Goal: Information Seeking & Learning: Understand process/instructions

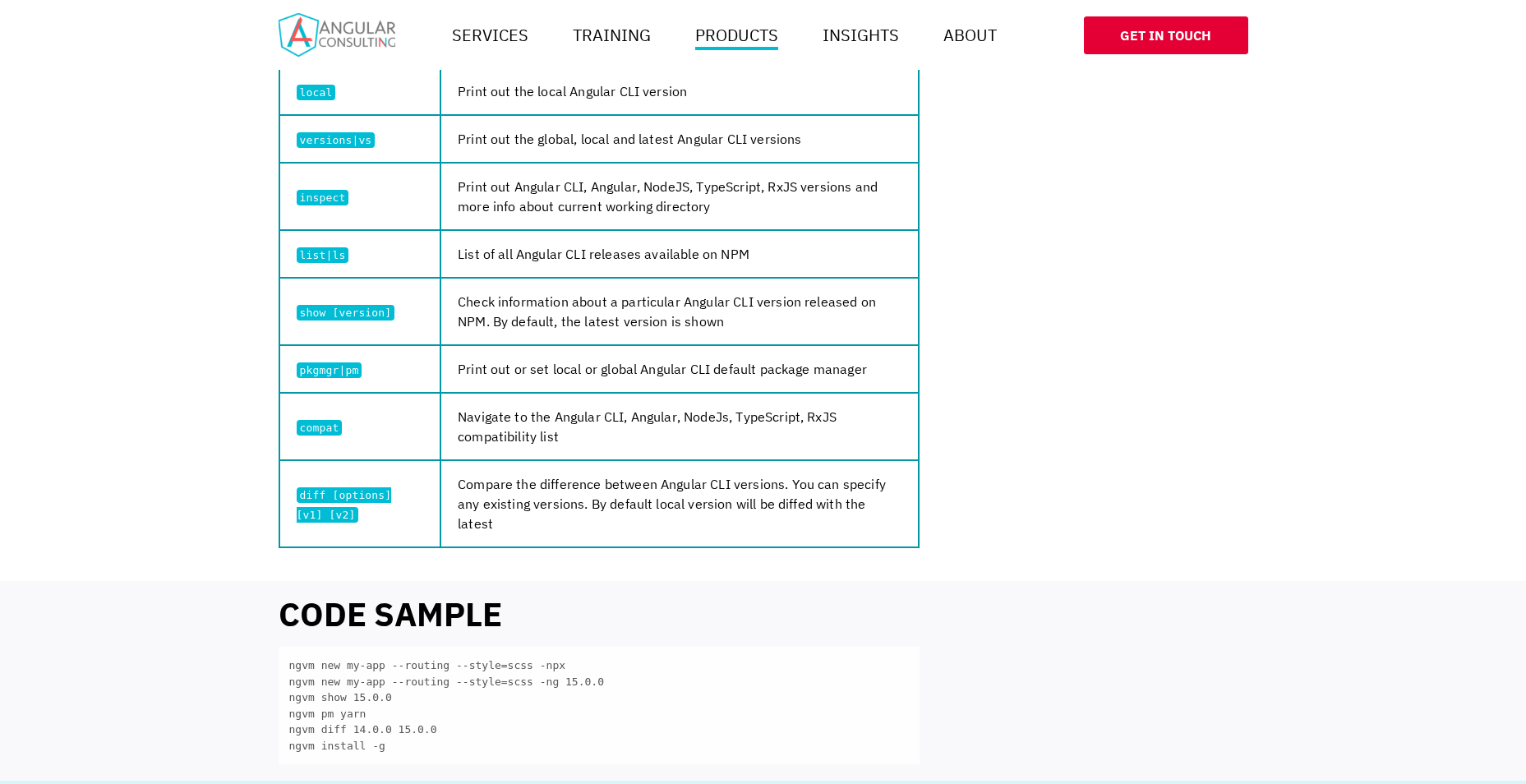
scroll to position [1233, 0]
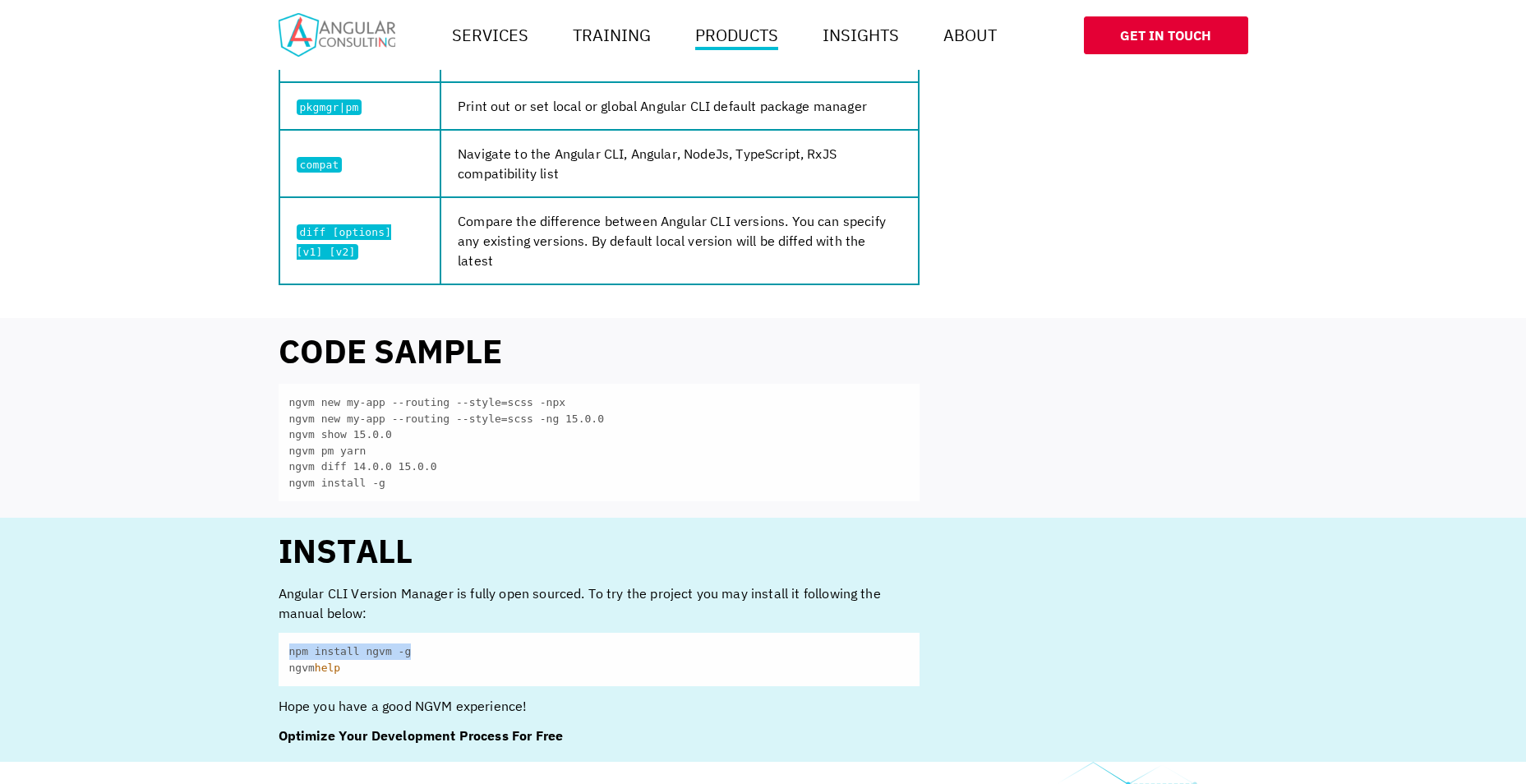
drag, startPoint x: 286, startPoint y: 632, endPoint x: 434, endPoint y: 636, distance: 148.1
click at [434, 636] on code "npm install ngvm -g ngvm help" at bounding box center [599, 660] width 641 height 53
drag, startPoint x: 434, startPoint y: 636, endPoint x: 352, endPoint y: 634, distance: 82.0
copy code "npm install ngvm -g"
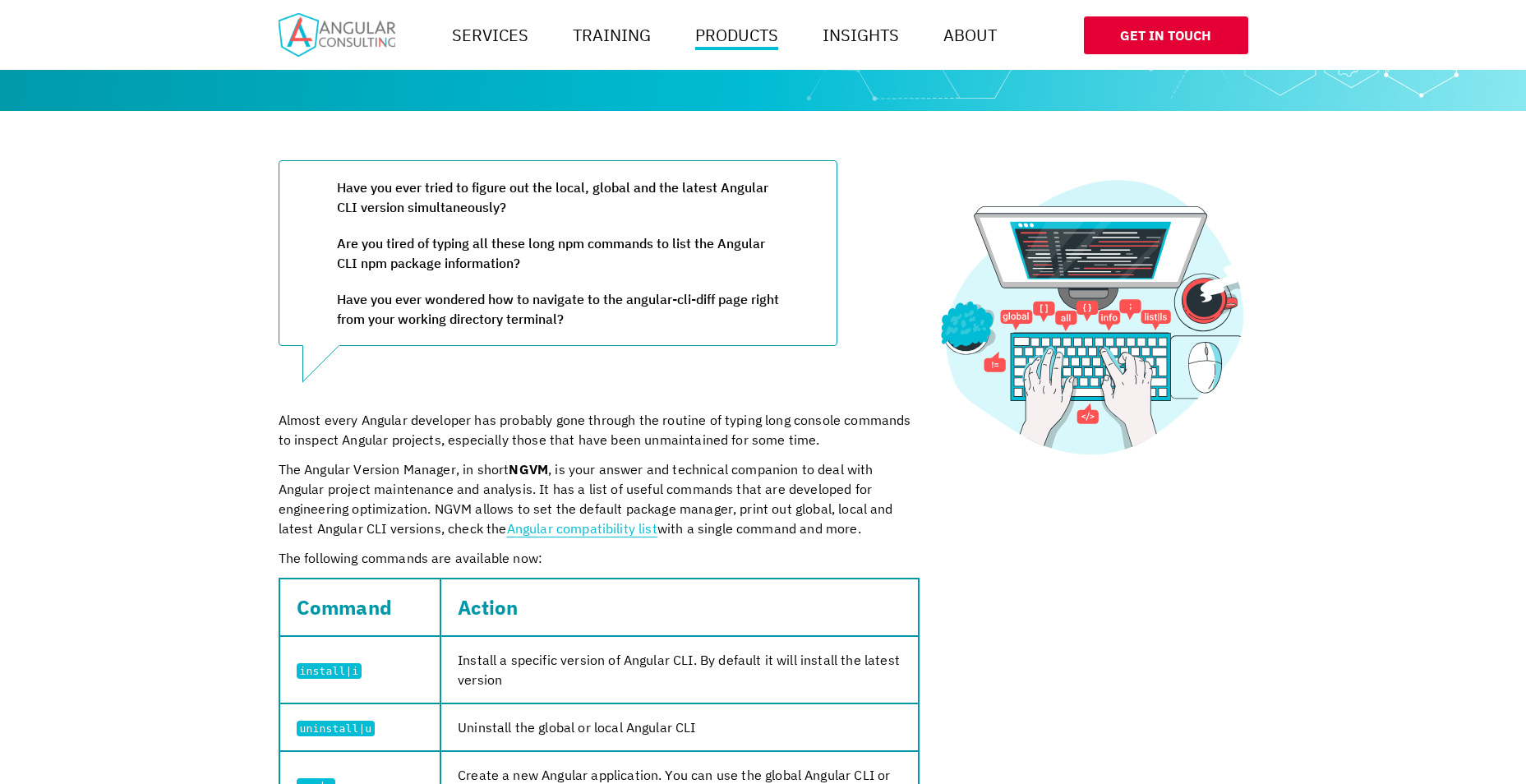
scroll to position [0, 0]
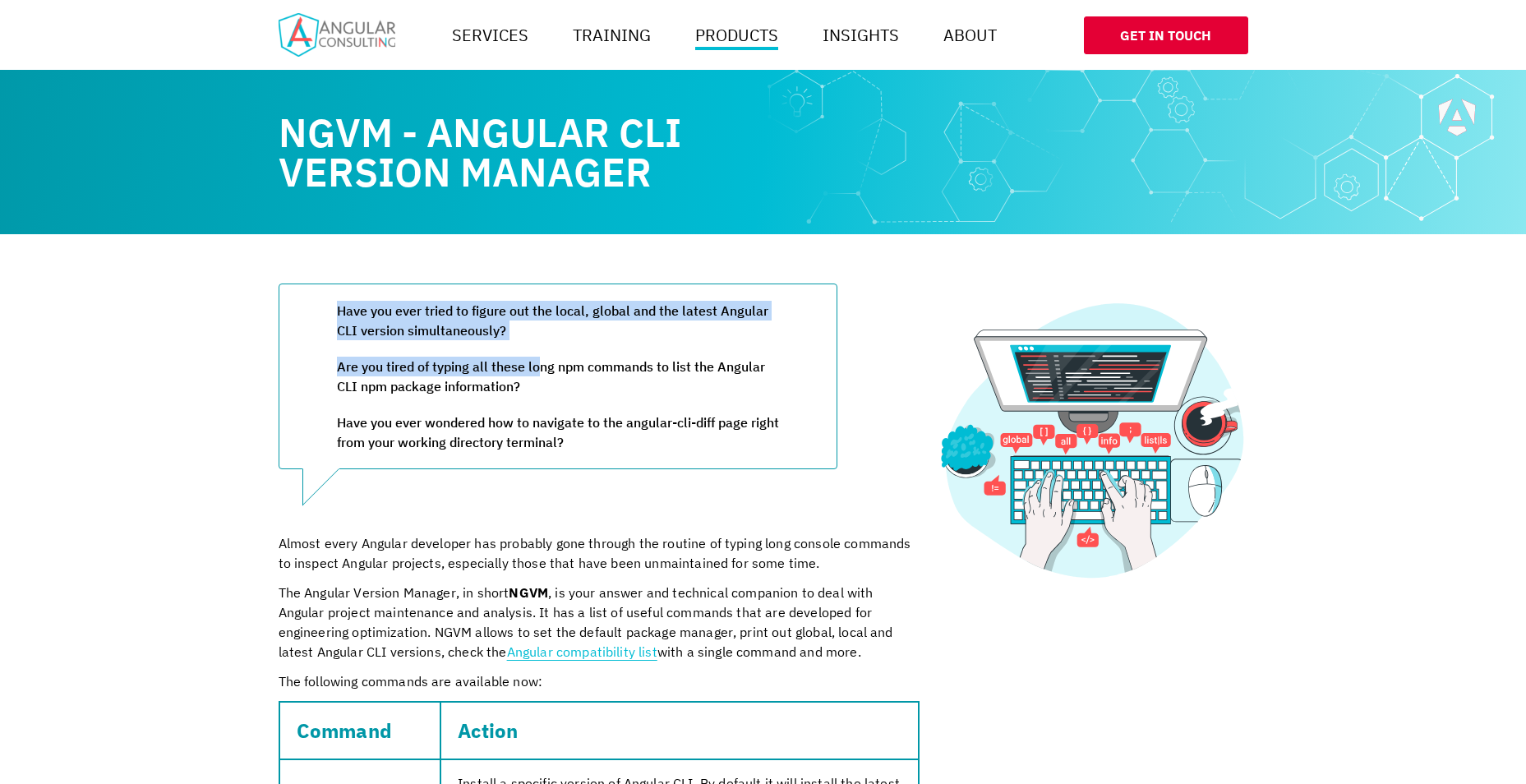
drag, startPoint x: 325, startPoint y: 314, endPoint x: 548, endPoint y: 348, distance: 225.6
click at [548, 348] on blockquote "Have you ever tried to figure out the local, global and the latest Angular CLI …" at bounding box center [558, 376] width 559 height 186
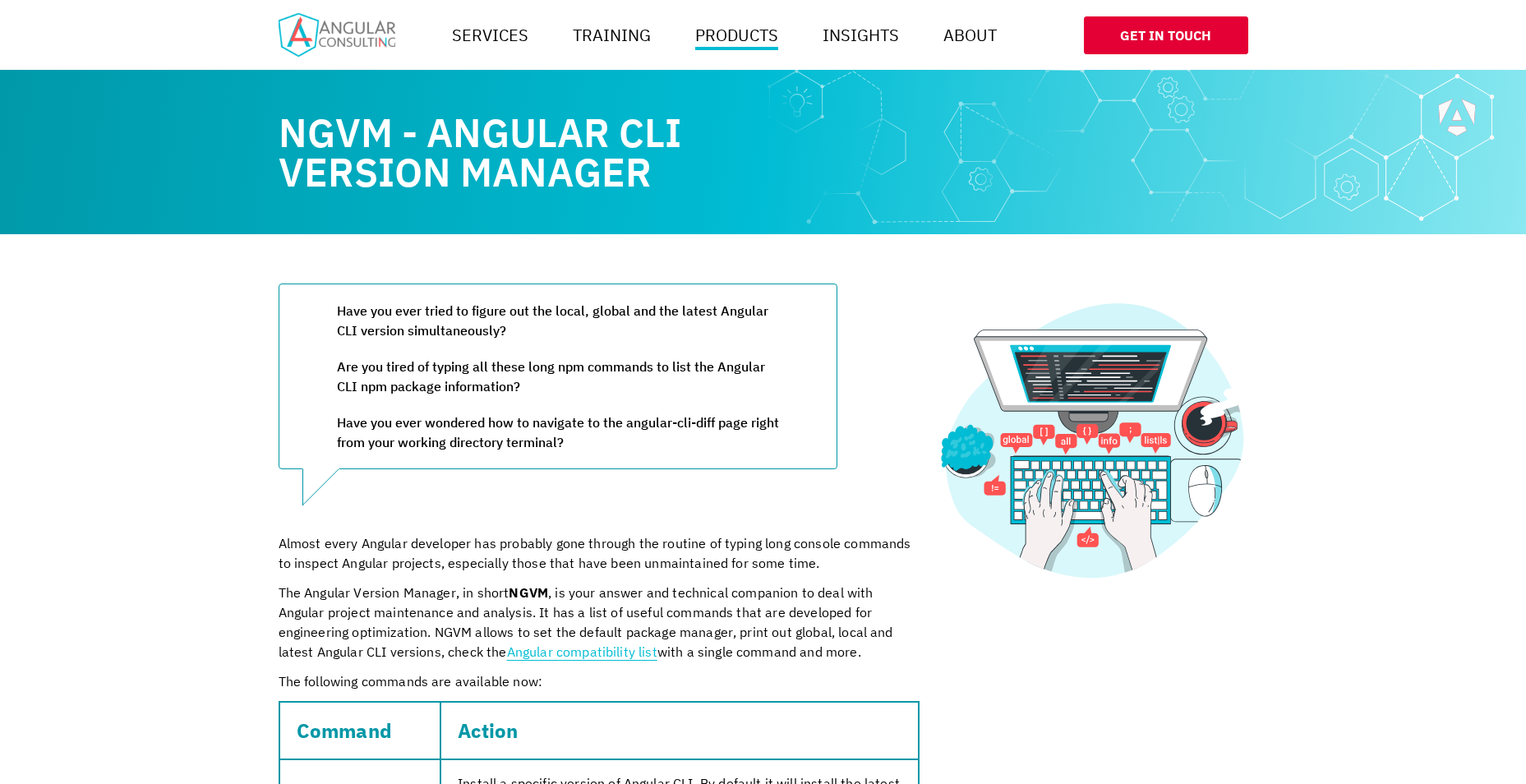
drag, startPoint x: 548, startPoint y: 348, endPoint x: 540, endPoint y: 452, distance: 104.3
click at [540, 452] on p "Have you ever wondered how to navigate to the angular-cli-diff page right from …" at bounding box center [558, 432] width 442 height 39
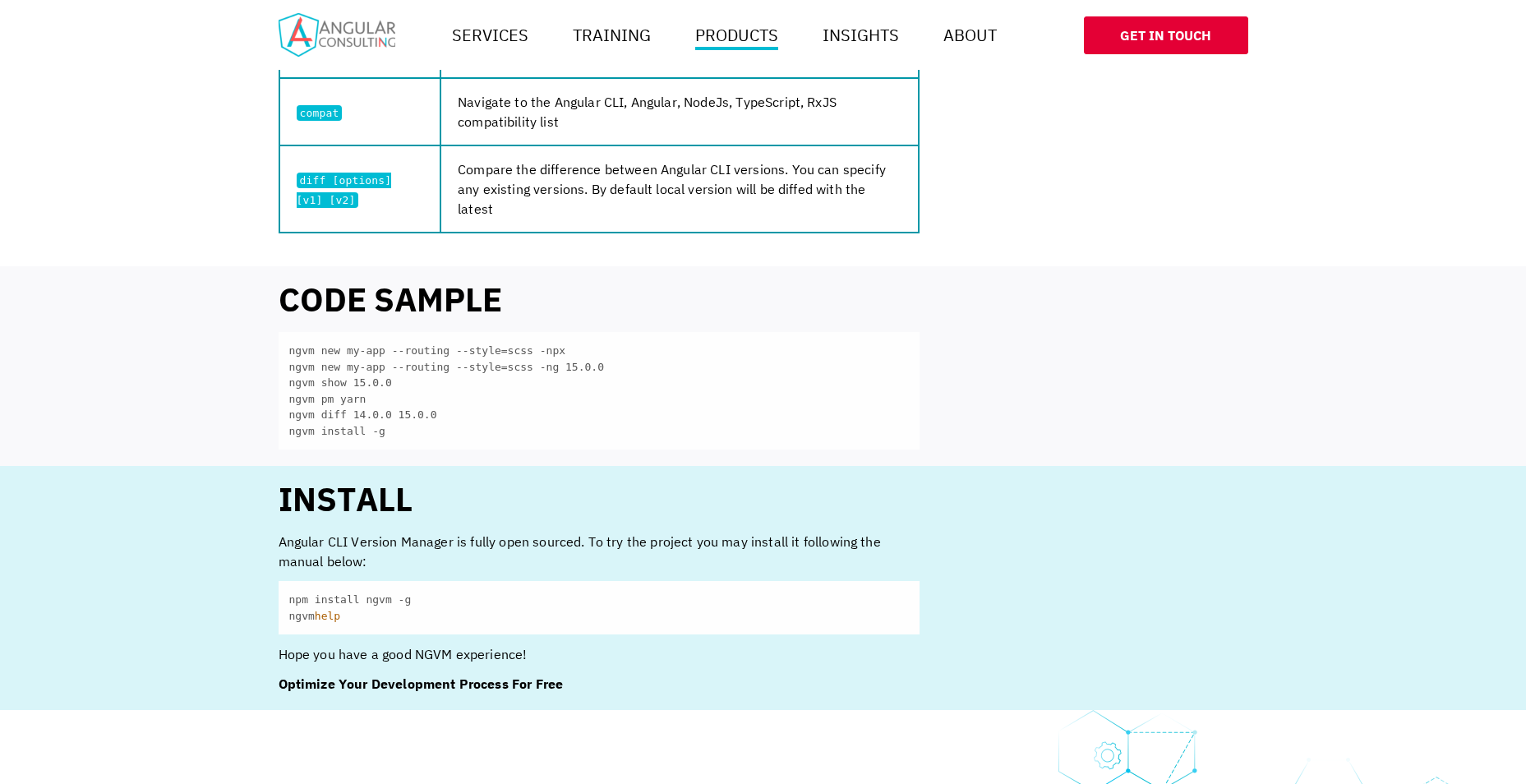
scroll to position [1315, 0]
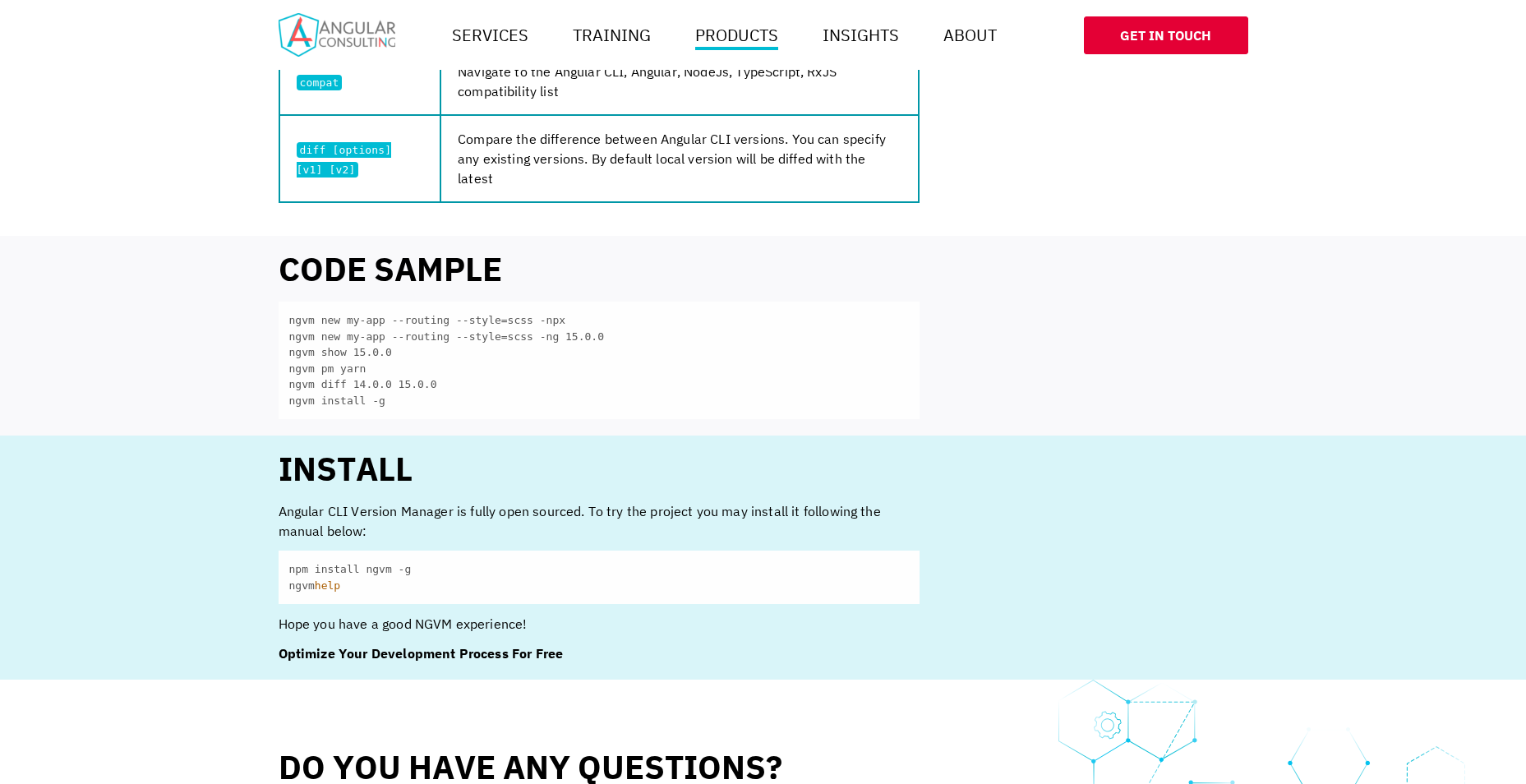
click at [557, 403] on section "Code sample ngvm new my-app --routing --style=scss -npx ngvm new my-app --routi…" at bounding box center [763, 335] width 1526 height 200
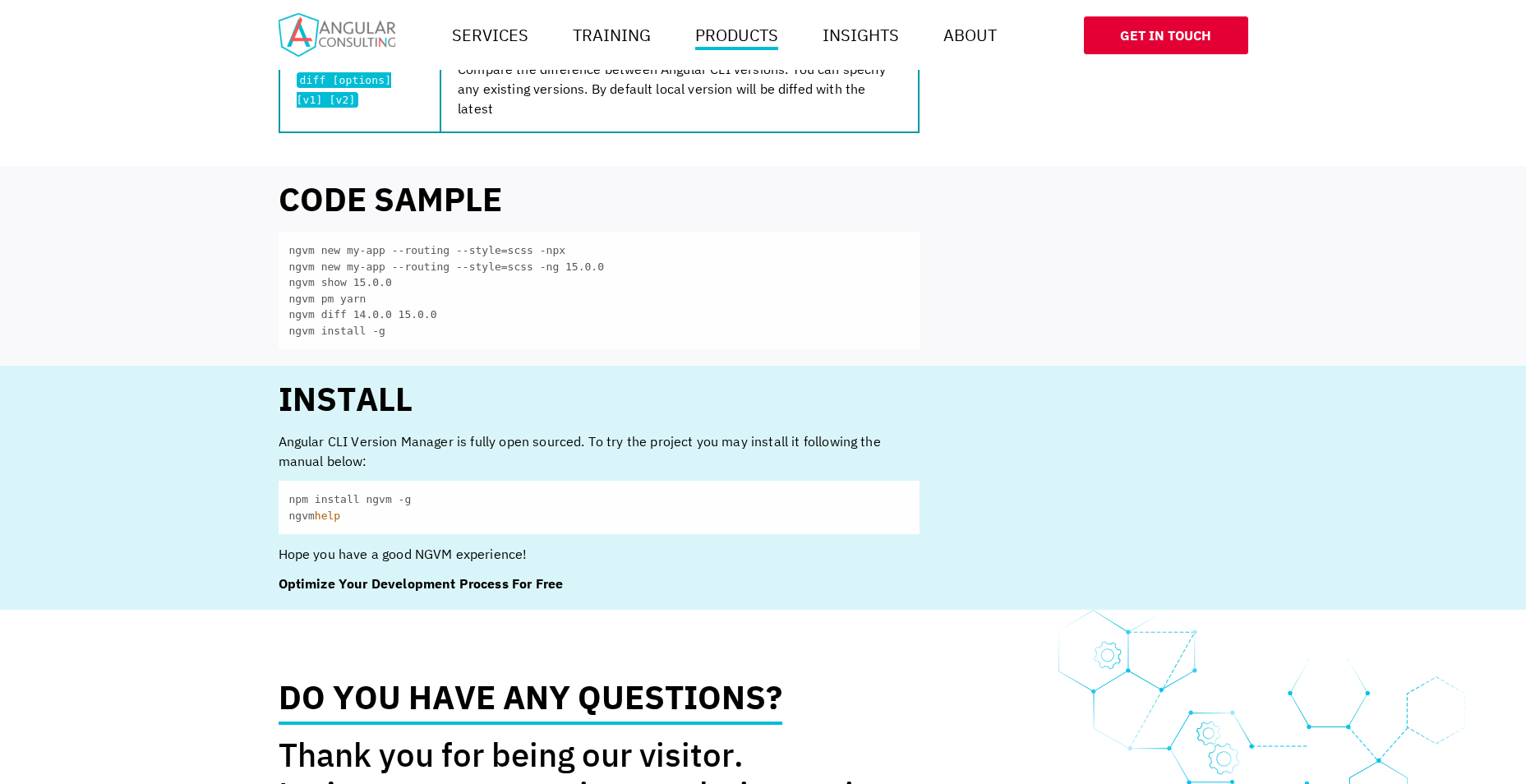
scroll to position [1479, 0]
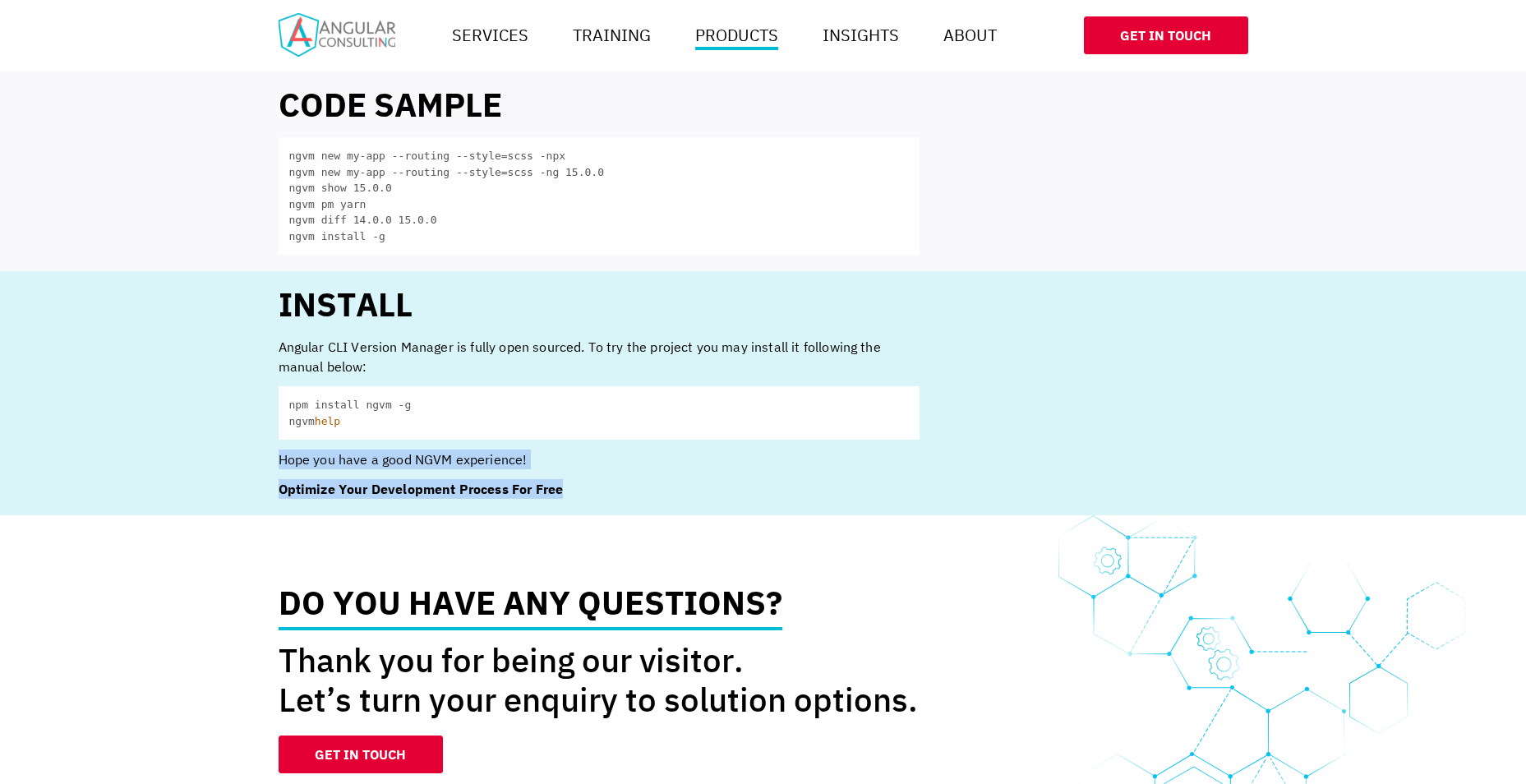
drag, startPoint x: 277, startPoint y: 443, endPoint x: 583, endPoint y: 452, distance: 306.1
click at [583, 452] on div "Install Angular CLI Version Manager is fully open sourced. To try the project y…" at bounding box center [764, 392] width 1029 height 211
drag, startPoint x: 583, startPoint y: 452, endPoint x: 610, endPoint y: 457, distance: 27.5
click at [610, 457] on div "Install Angular CLI Version Manager is fully open sourced. To try the project y…" at bounding box center [599, 392] width 641 height 211
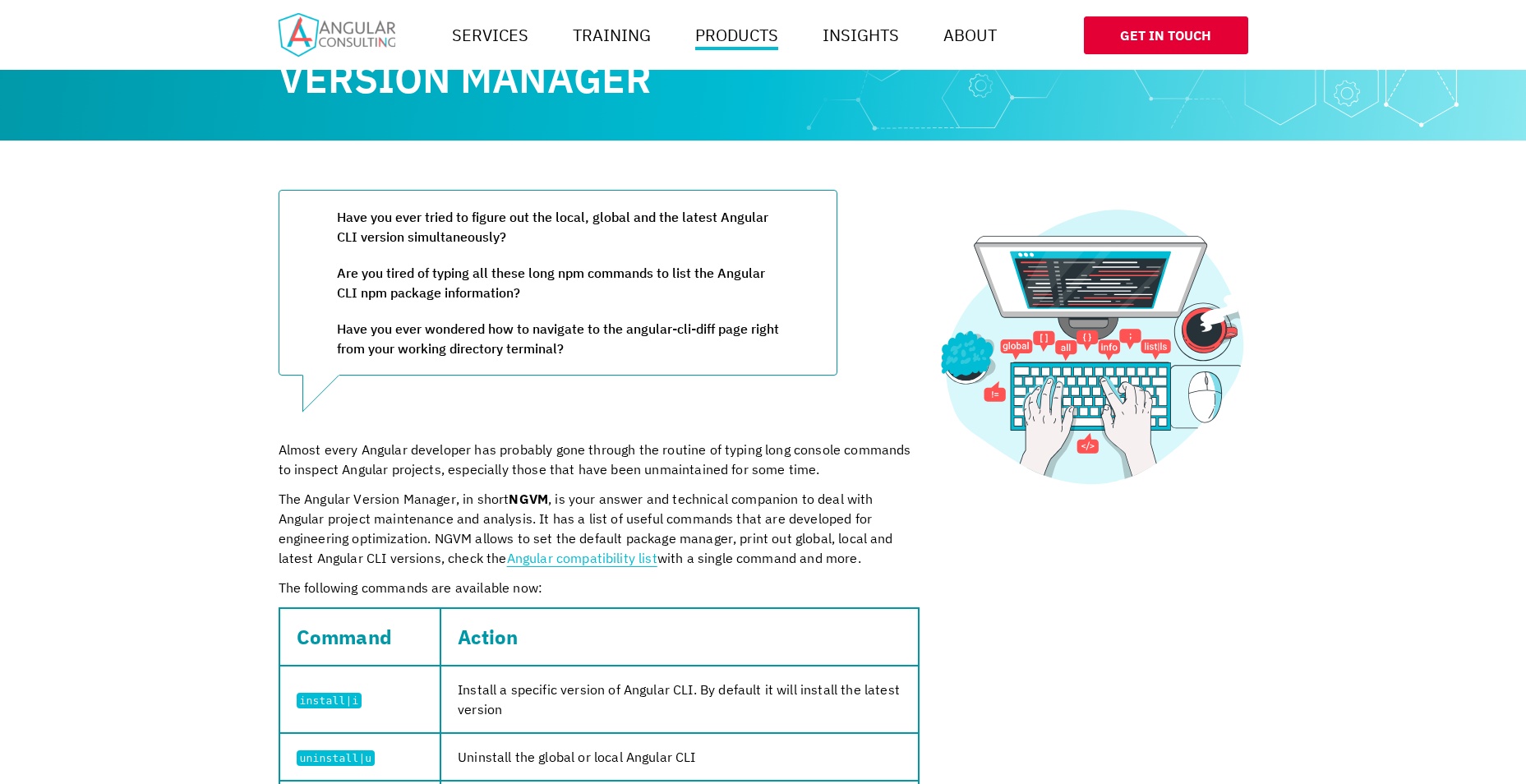
scroll to position [0, 0]
